Goal: Check status: Check status

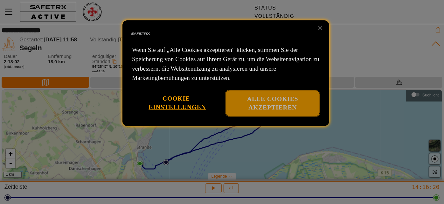
click at [288, 97] on font "Alle Cookies akzeptieren" at bounding box center [272, 102] width 51 height 15
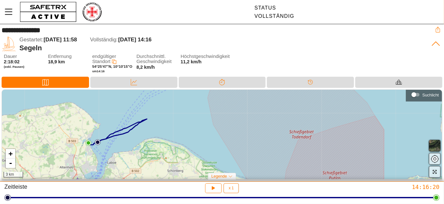
drag, startPoint x: 223, startPoint y: 133, endPoint x: 116, endPoint y: 135, distance: 107.6
click at [116, 135] on div "+ - 3 km" at bounding box center [222, 135] width 441 height 90
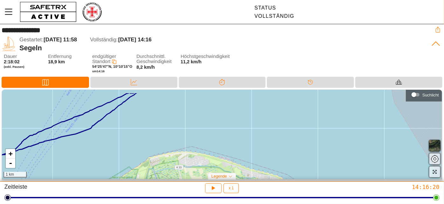
drag, startPoint x: 126, startPoint y: 125, endPoint x: 159, endPoint y: 179, distance: 63.1
click at [159, 179] on div "+ - 1 km" at bounding box center [222, 135] width 441 height 90
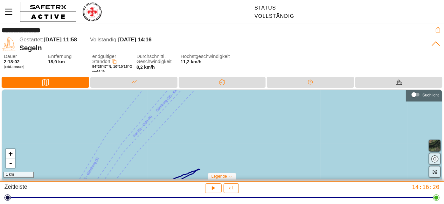
drag, startPoint x: 157, startPoint y: 127, endPoint x: 161, endPoint y: 187, distance: 60.6
click at [161, 187] on div "**********" at bounding box center [222, 102] width 444 height 204
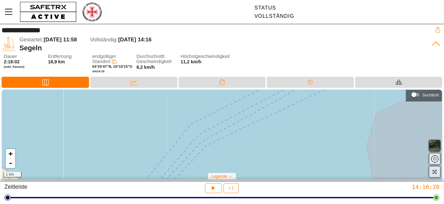
drag, startPoint x: 206, startPoint y: 128, endPoint x: 207, endPoint y: 168, distance: 39.8
click at [207, 168] on div "+ - 1 km" at bounding box center [222, 135] width 441 height 90
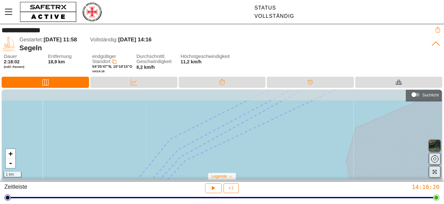
drag, startPoint x: 218, startPoint y: 147, endPoint x: 197, endPoint y: 162, distance: 25.5
click at [197, 162] on div "+ - 1 km" at bounding box center [222, 135] width 441 height 90
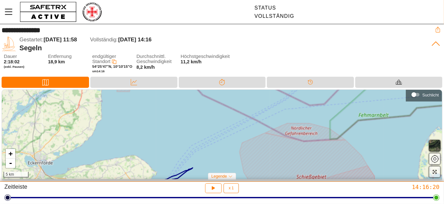
drag, startPoint x: 191, startPoint y: 145, endPoint x: 192, endPoint y: 135, distance: 9.6
click at [192, 136] on div "+ - 5 km" at bounding box center [222, 135] width 441 height 90
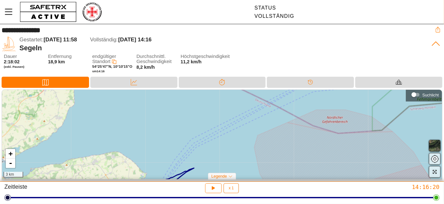
drag, startPoint x: 197, startPoint y: 134, endPoint x: 198, endPoint y: 124, distance: 10.2
click at [198, 125] on div "+ - 3 km" at bounding box center [222, 135] width 441 height 90
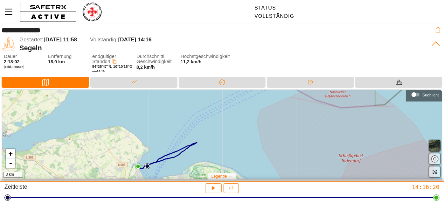
click at [197, 135] on div "+ - 3 km" at bounding box center [222, 135] width 441 height 90
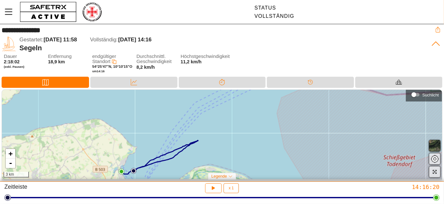
drag, startPoint x: 195, startPoint y: 141, endPoint x: 201, endPoint y: 124, distance: 17.1
click at [200, 125] on div "+ - 3 km" at bounding box center [222, 135] width 441 height 90
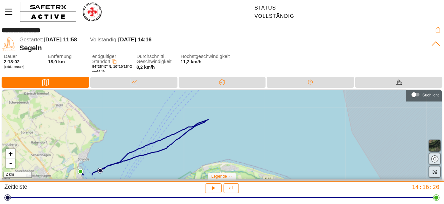
drag, startPoint x: 204, startPoint y: 135, endPoint x: 224, endPoint y: 113, distance: 29.7
click at [222, 115] on div "+ - 2 km" at bounding box center [222, 135] width 441 height 90
